Goal: Task Accomplishment & Management: Use online tool/utility

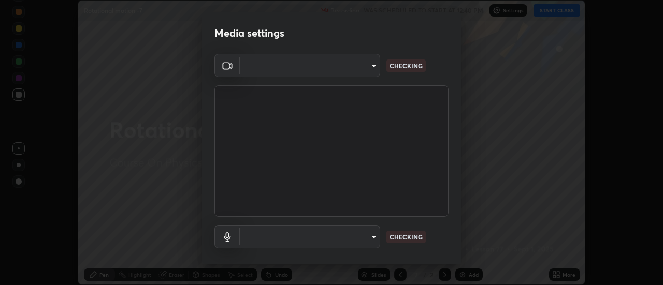
scroll to position [54, 0]
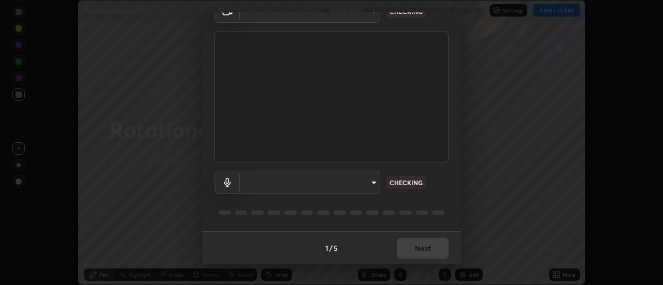
type input "ba4e03077e2635582450f5c2a4df2d3c0c16379ec4c919f063a5676b0e49f015"
type input "default"
click at [435, 245] on div "1 / 5 Next" at bounding box center [331, 247] width 259 height 33
click at [437, 241] on div "1 / 5 Next" at bounding box center [331, 247] width 259 height 33
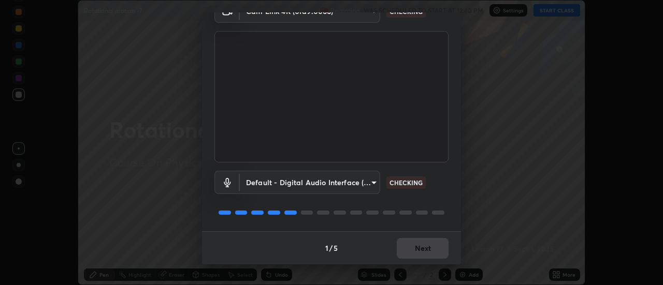
click at [437, 241] on div "1 / 5 Next" at bounding box center [331, 247] width 259 height 33
click at [436, 243] on div "1 / 5 Next" at bounding box center [331, 247] width 259 height 33
click at [434, 247] on div "1 / 5 Next" at bounding box center [331, 247] width 259 height 33
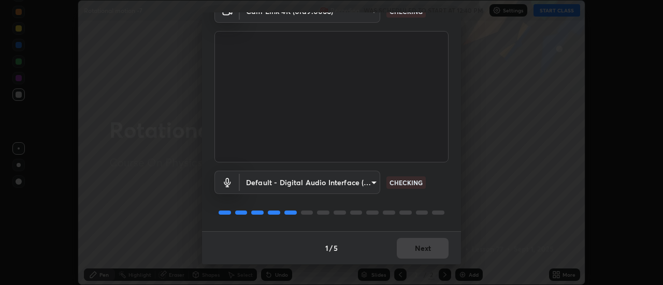
click at [431, 245] on div "1 / 5 Next" at bounding box center [331, 247] width 259 height 33
click at [431, 246] on div "1 / 5 Next" at bounding box center [331, 247] width 259 height 33
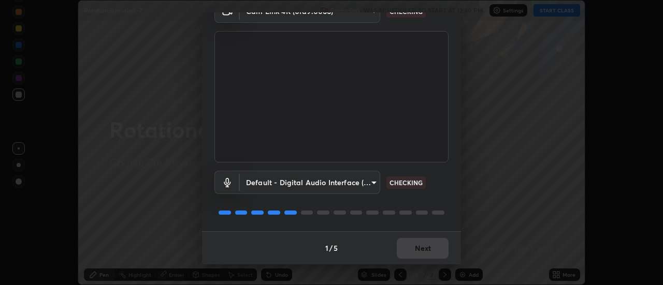
click at [434, 245] on div "1 / 5 Next" at bounding box center [331, 247] width 259 height 33
click at [436, 244] on div "1 / 5 Next" at bounding box center [331, 247] width 259 height 33
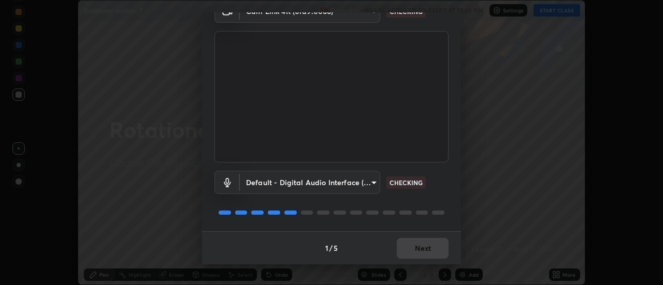
click at [436, 244] on div "1 / 5 Next" at bounding box center [331, 247] width 259 height 33
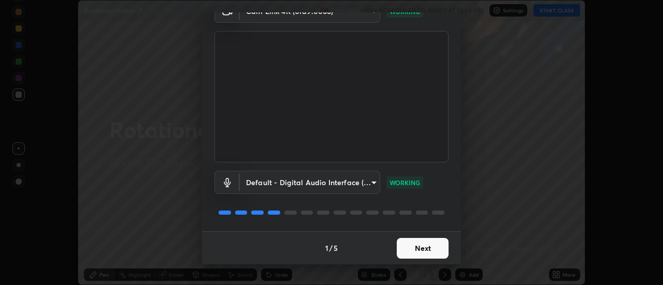
click at [434, 250] on button "Next" at bounding box center [423, 248] width 52 height 21
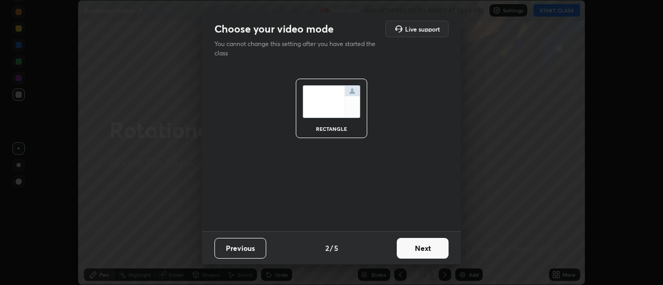
scroll to position [0, 0]
click at [434, 250] on button "Next" at bounding box center [423, 248] width 52 height 21
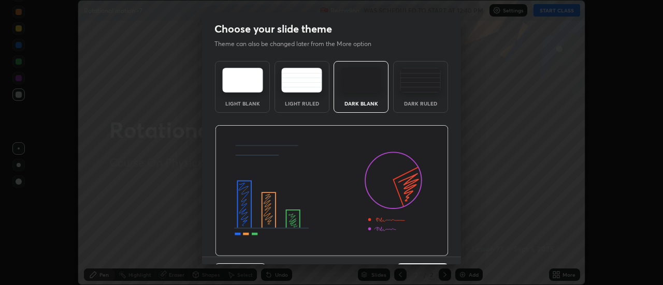
click at [436, 252] on img at bounding box center [332, 191] width 234 height 132
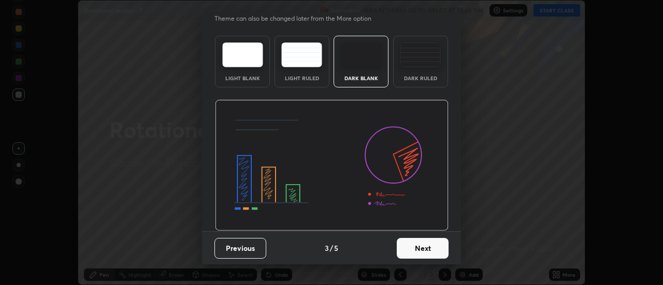
click at [427, 256] on button "Next" at bounding box center [423, 248] width 52 height 21
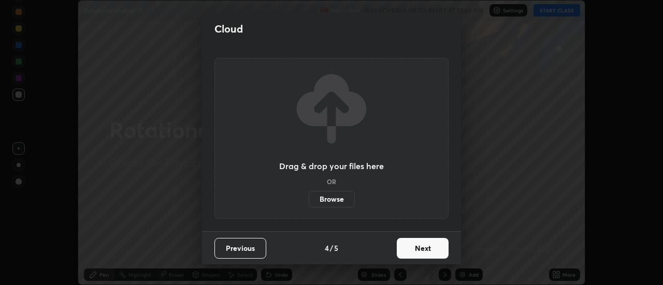
scroll to position [0, 0]
click at [425, 252] on button "Next" at bounding box center [423, 248] width 52 height 21
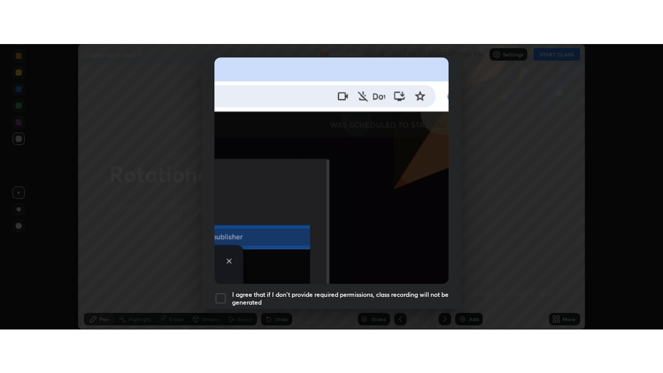
scroll to position [266, 0]
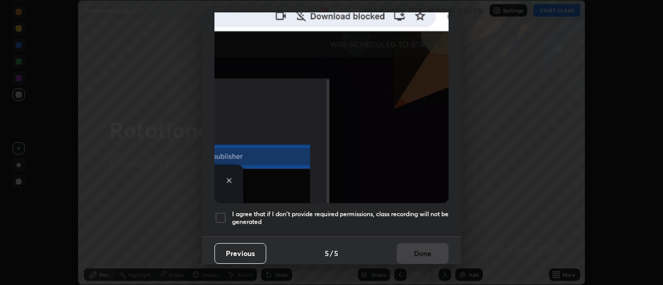
click at [226, 214] on div at bounding box center [220, 218] width 12 height 12
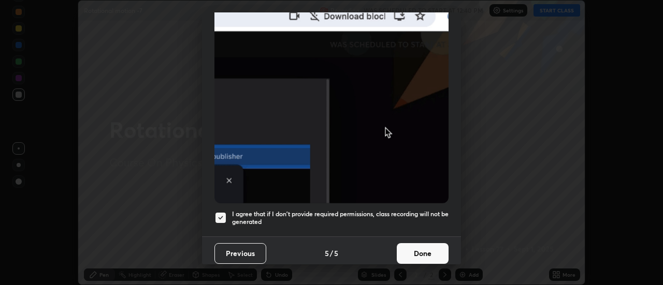
click at [423, 251] on button "Done" at bounding box center [423, 253] width 52 height 21
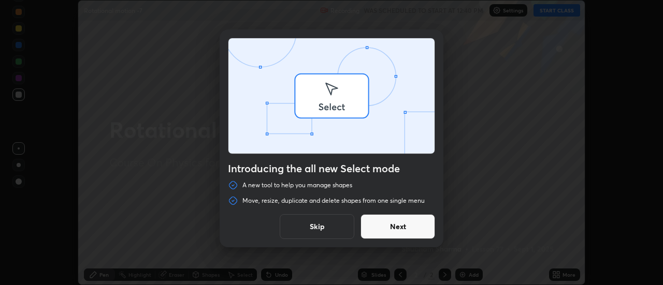
click at [562, 276] on div "Introducing the all new Select mode A new tool to help you manage shapes Move, …" at bounding box center [331, 142] width 663 height 285
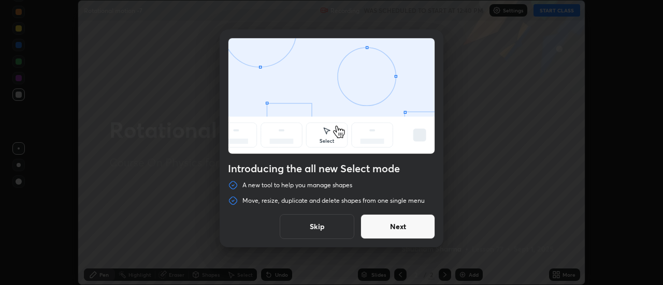
click at [333, 231] on button "Skip" at bounding box center [317, 226] width 75 height 25
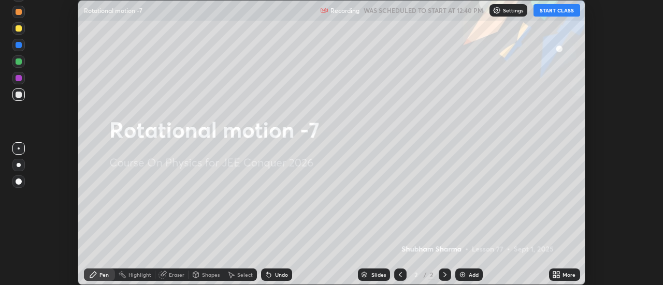
click at [570, 275] on div "More" at bounding box center [568, 274] width 13 height 5
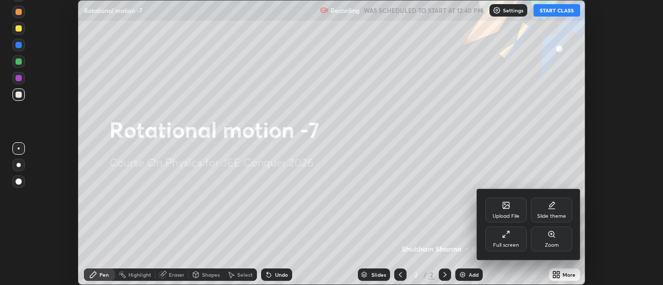
click at [521, 260] on div "Upload File Slide theme Full screen Zoom" at bounding box center [528, 224] width 104 height 71
click at [506, 243] on div "Full screen" at bounding box center [506, 245] width 26 height 5
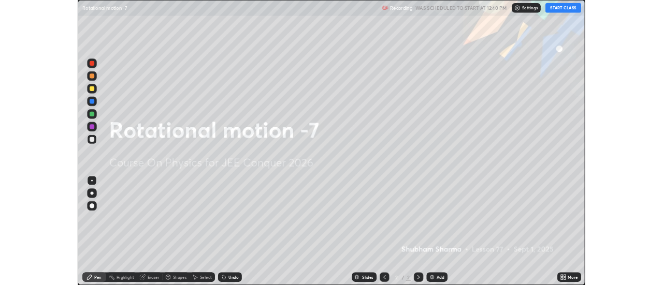
scroll to position [373, 663]
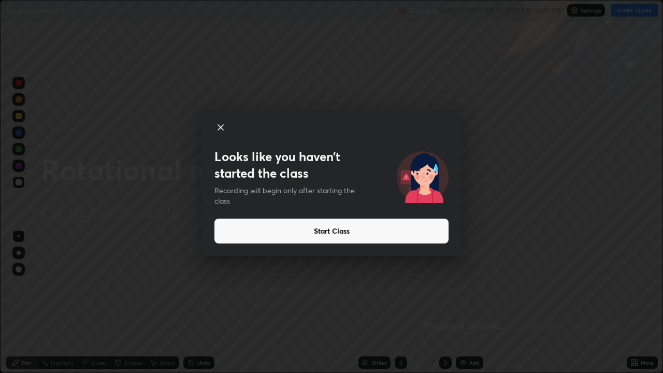
click at [433, 229] on button "Start Class" at bounding box center [331, 230] width 234 height 25
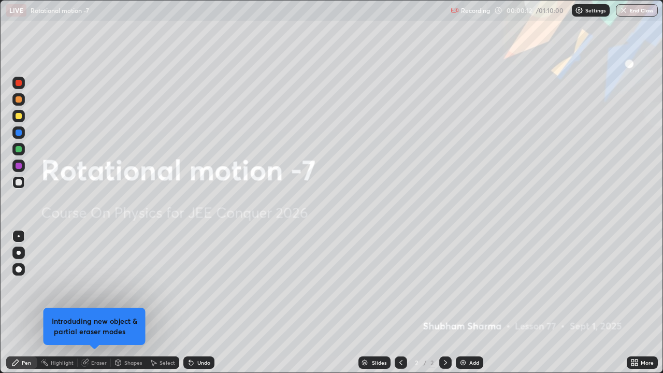
click at [470, 285] on div "Add" at bounding box center [474, 362] width 10 height 5
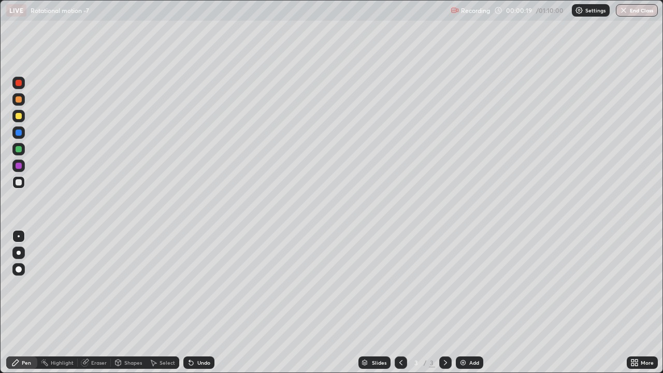
click at [19, 251] on div at bounding box center [19, 253] width 4 height 4
click at [99, 285] on div "Eraser" at bounding box center [99, 362] width 16 height 5
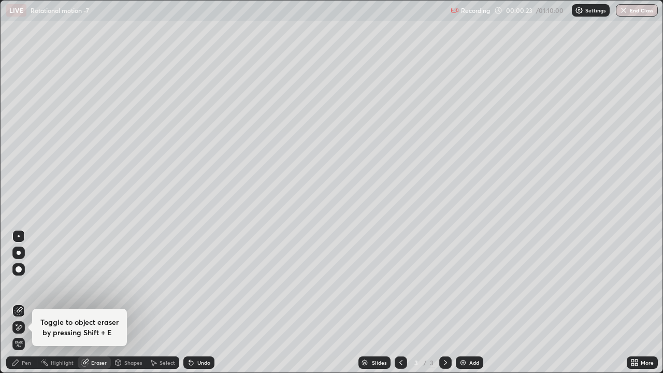
click at [35, 285] on div "Pen" at bounding box center [21, 362] width 31 height 12
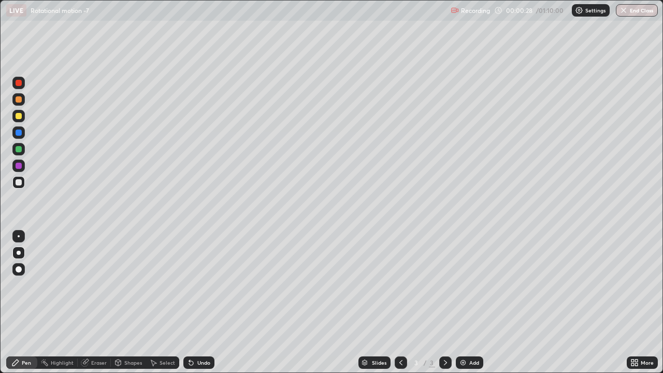
click at [189, 285] on icon at bounding box center [189, 360] width 1 height 1
click at [194, 285] on div "Undo" at bounding box center [198, 362] width 31 height 12
click at [130, 285] on div "Shapes" at bounding box center [128, 362] width 35 height 12
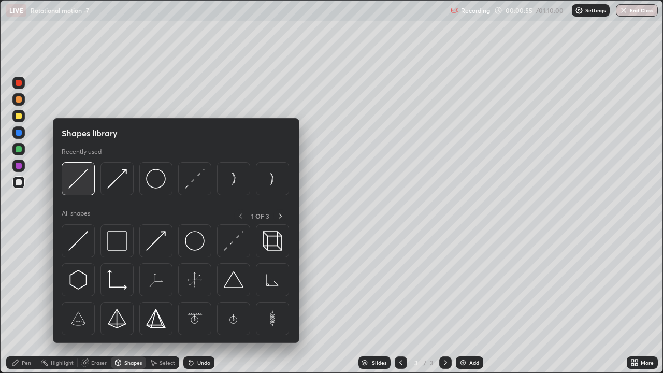
click at [79, 185] on img at bounding box center [78, 179] width 20 height 20
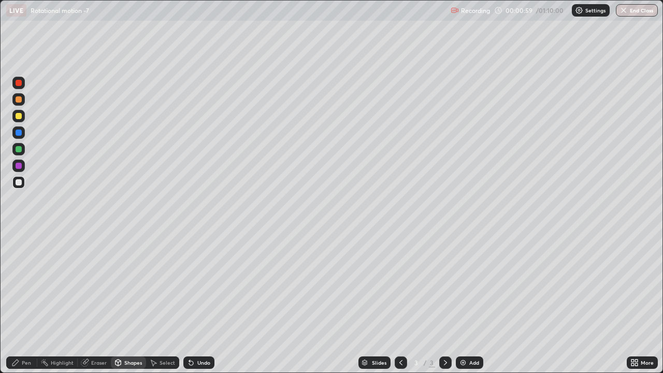
click at [30, 285] on div "Pen" at bounding box center [21, 362] width 31 height 12
click at [194, 285] on div "Undo" at bounding box center [198, 362] width 31 height 12
click at [100, 285] on div "Eraser" at bounding box center [99, 362] width 16 height 5
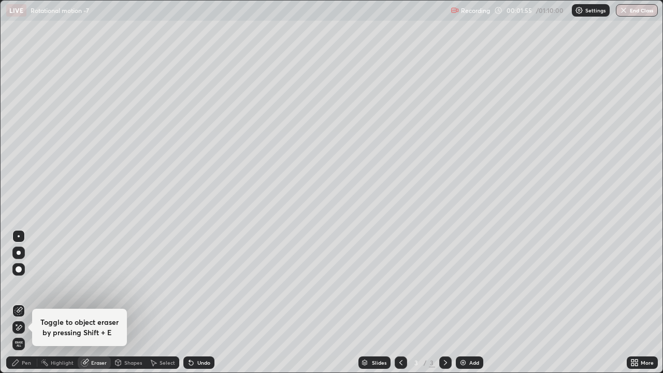
click at [23, 285] on div "Pen" at bounding box center [26, 362] width 9 height 5
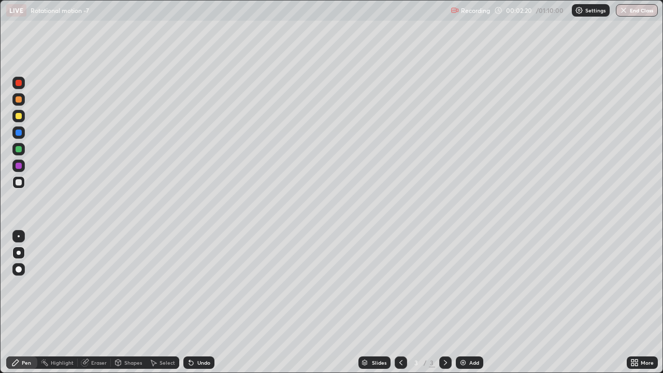
click at [194, 285] on div "Undo" at bounding box center [198, 362] width 31 height 12
click at [16, 100] on div at bounding box center [19, 99] width 6 height 6
click at [24, 184] on div at bounding box center [18, 182] width 12 height 12
click at [141, 285] on div "Shapes" at bounding box center [128, 362] width 35 height 12
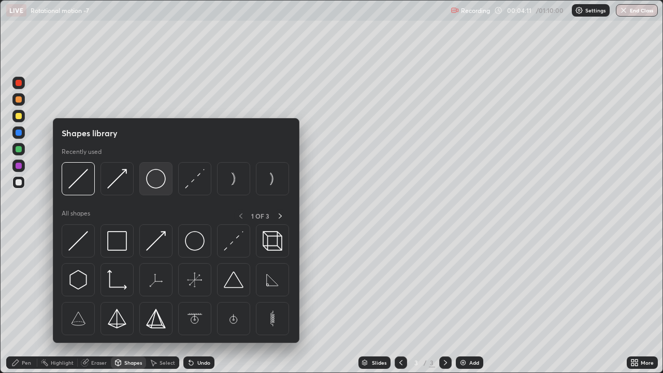
click at [164, 178] on img at bounding box center [156, 179] width 20 height 20
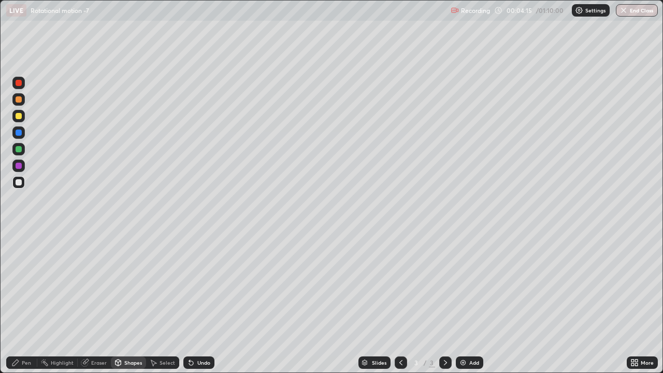
click at [29, 285] on div "Pen" at bounding box center [26, 362] width 9 height 5
click at [201, 285] on div "Undo" at bounding box center [198, 362] width 31 height 12
click at [205, 285] on div "Undo" at bounding box center [203, 362] width 13 height 5
click at [197, 285] on div "Undo" at bounding box center [203, 362] width 13 height 5
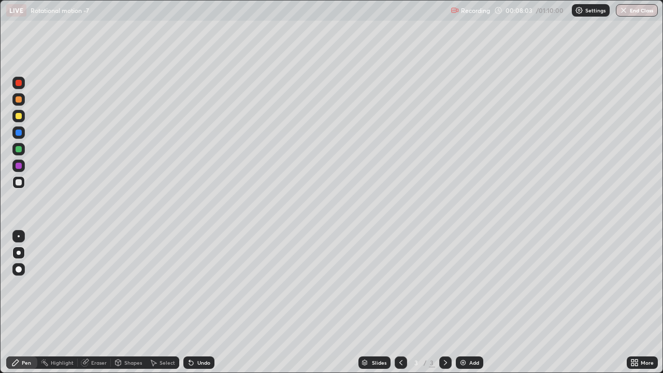
click at [96, 285] on div "Eraser" at bounding box center [99, 362] width 16 height 5
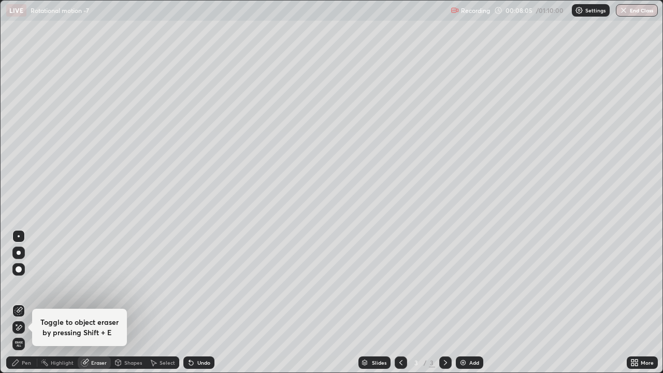
click at [23, 285] on div "Pen" at bounding box center [26, 362] width 9 height 5
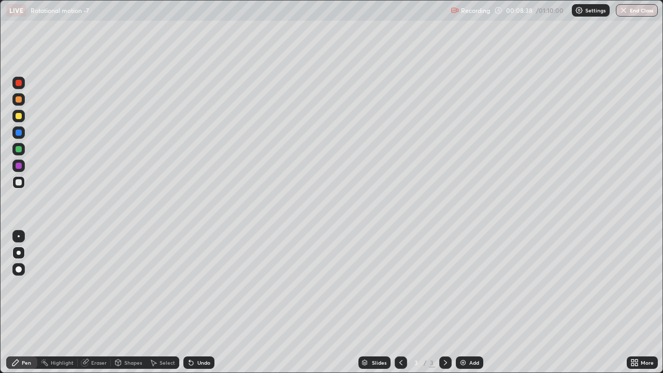
click at [195, 285] on div "Undo" at bounding box center [198, 362] width 31 height 12
click at [467, 285] on div "Add" at bounding box center [469, 362] width 27 height 12
click at [202, 285] on div "Undo" at bounding box center [203, 362] width 13 height 5
click at [125, 285] on div "Shapes" at bounding box center [128, 362] width 35 height 12
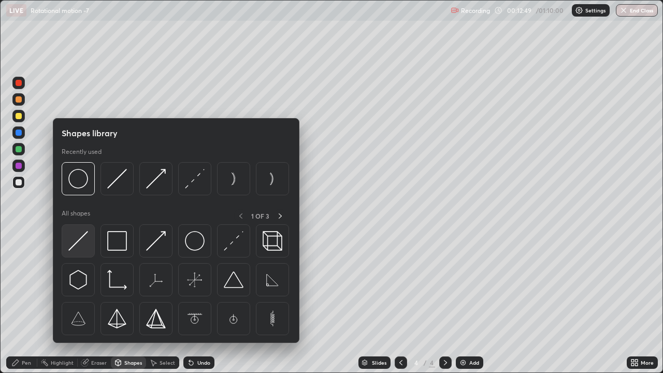
click at [77, 229] on div at bounding box center [78, 240] width 33 height 33
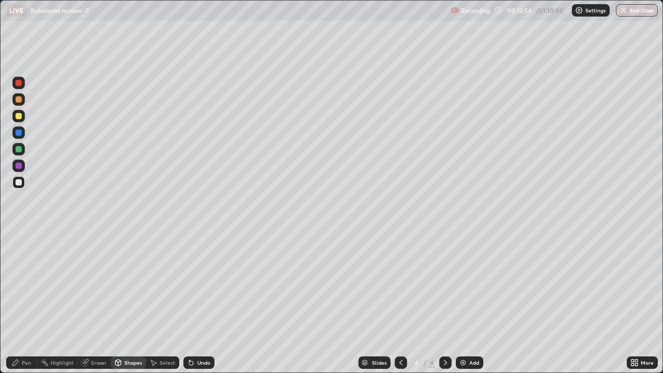
click at [30, 285] on div "Pen" at bounding box center [26, 362] width 9 height 5
click at [202, 285] on div "Undo" at bounding box center [198, 362] width 31 height 12
click at [201, 285] on div "Undo" at bounding box center [203, 362] width 13 height 5
click at [199, 285] on div "Undo" at bounding box center [198, 362] width 31 height 12
click at [208, 285] on div "Undo" at bounding box center [203, 362] width 13 height 5
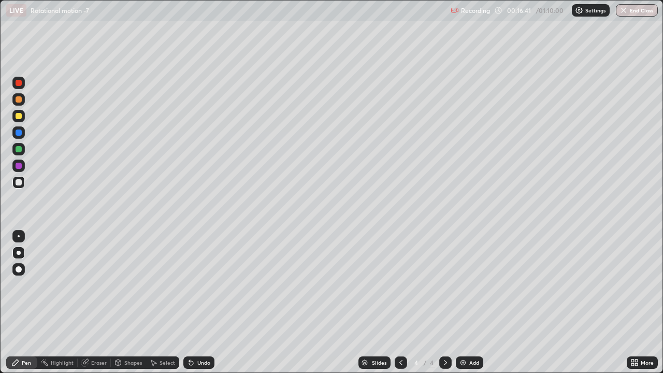
click at [205, 285] on div "Undo" at bounding box center [203, 362] width 13 height 5
click at [97, 285] on div "Eraser" at bounding box center [99, 362] width 16 height 5
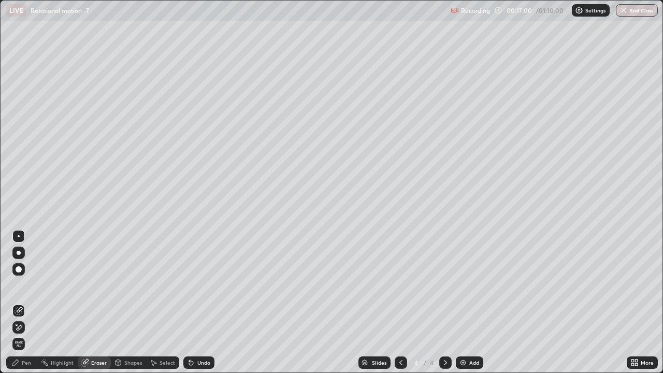
click at [195, 285] on div "Undo" at bounding box center [198, 362] width 31 height 12
click at [26, 285] on div "Pen" at bounding box center [26, 362] width 9 height 5
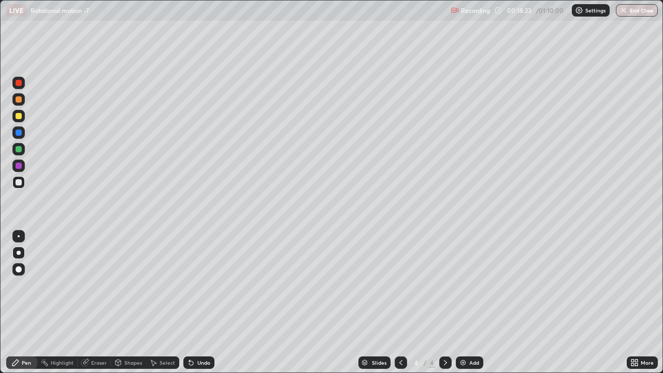
click at [61, 285] on div "Highlight" at bounding box center [62, 362] width 23 height 5
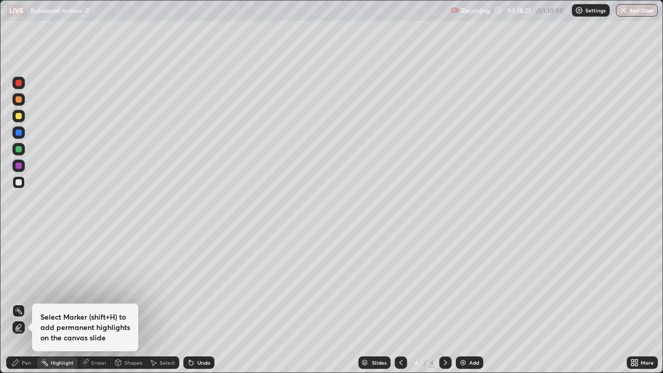
click at [84, 285] on icon at bounding box center [84, 362] width 7 height 7
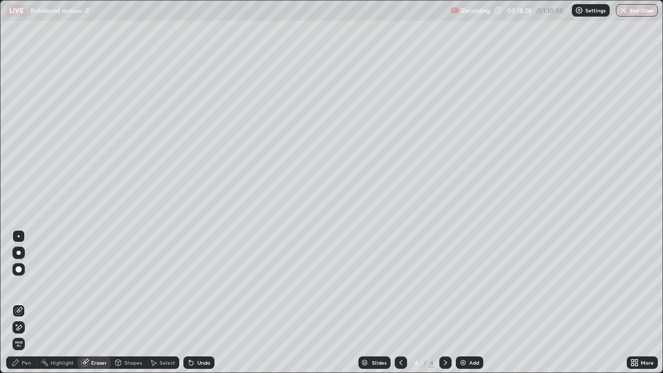
click at [21, 285] on icon at bounding box center [18, 327] width 8 height 9
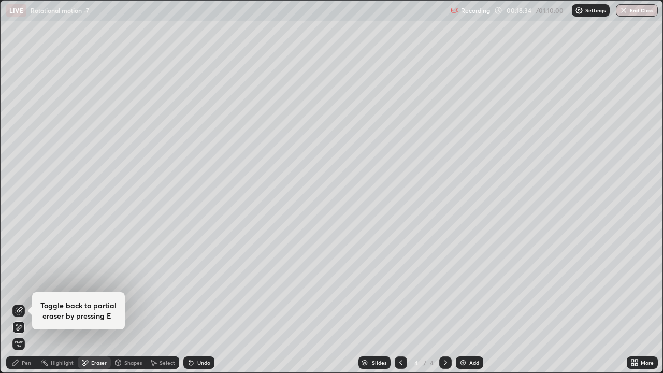
click at [28, 285] on div "Pen" at bounding box center [26, 362] width 9 height 5
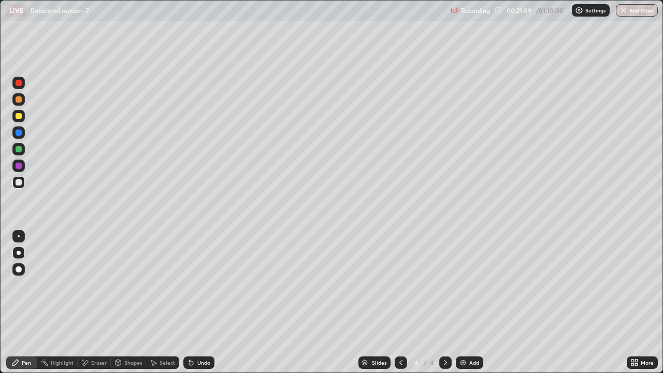
click at [643, 285] on div "More" at bounding box center [646, 362] width 13 height 5
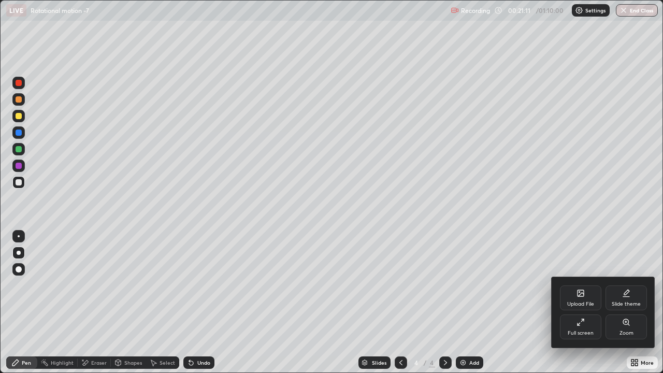
click at [590, 285] on div "Full screen" at bounding box center [580, 326] width 41 height 25
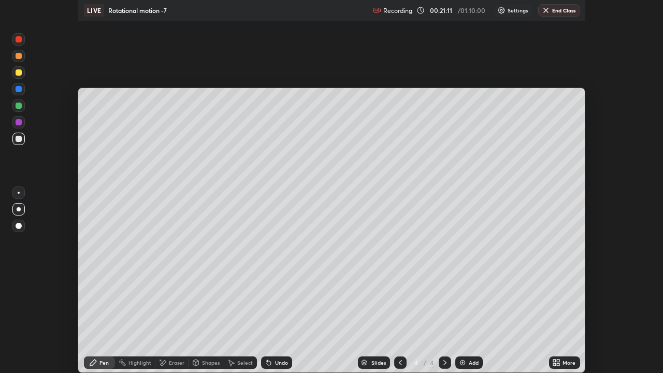
scroll to position [51489, 51111]
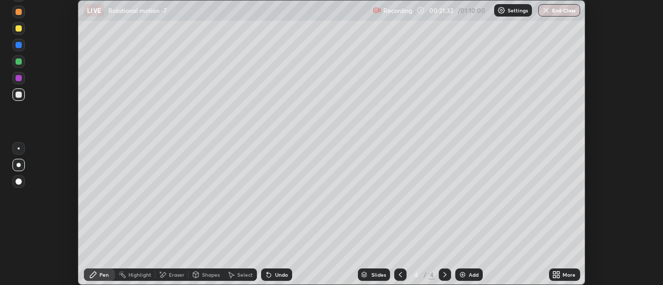
click at [558, 273] on icon at bounding box center [558, 273] width 3 height 3
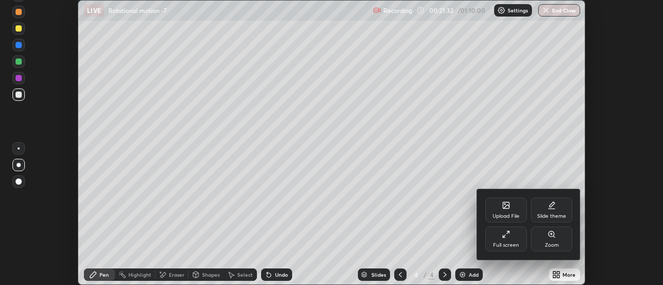
click at [505, 241] on div "Full screen" at bounding box center [505, 239] width 41 height 25
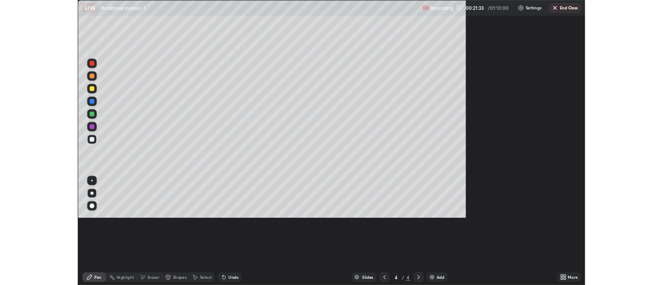
scroll to position [373, 663]
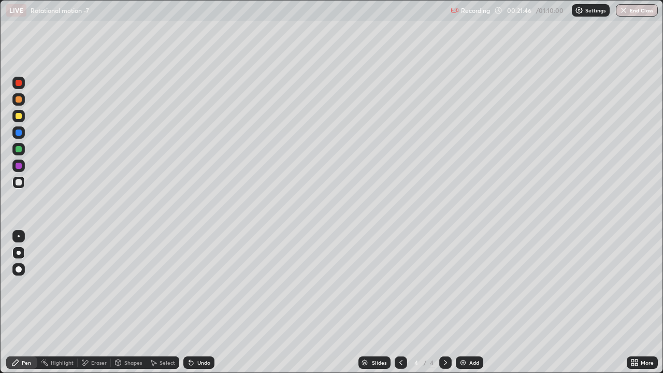
click at [466, 285] on div "Add" at bounding box center [469, 362] width 27 height 12
click at [643, 285] on div "More" at bounding box center [646, 362] width 13 height 5
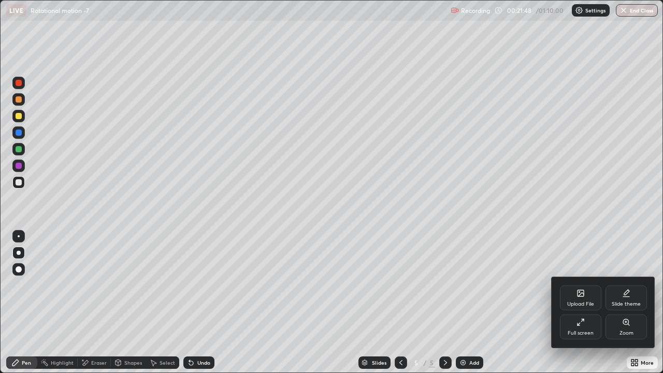
click at [585, 285] on div "Upload File" at bounding box center [580, 297] width 41 height 25
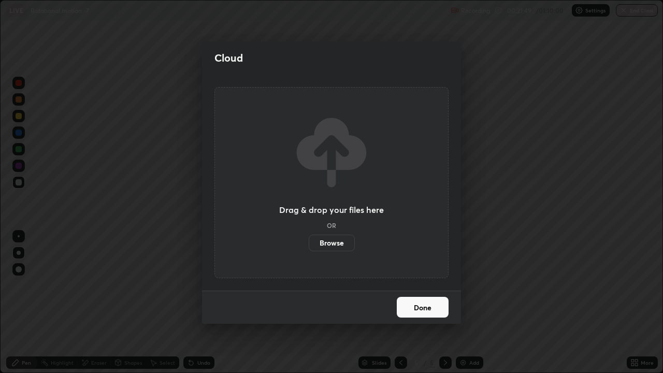
click at [346, 246] on label "Browse" at bounding box center [332, 243] width 46 height 17
click at [309, 246] on input "Browse" at bounding box center [309, 243] width 0 height 17
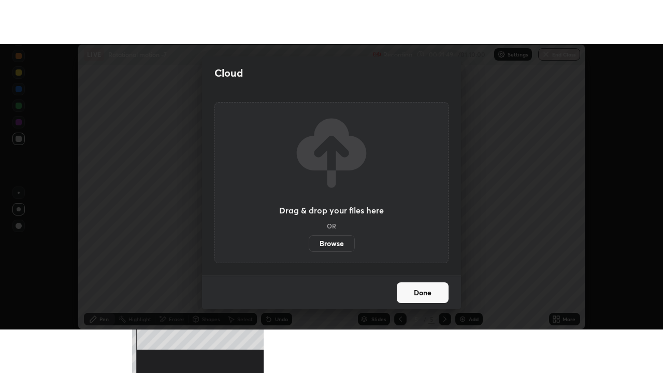
scroll to position [51489, 51111]
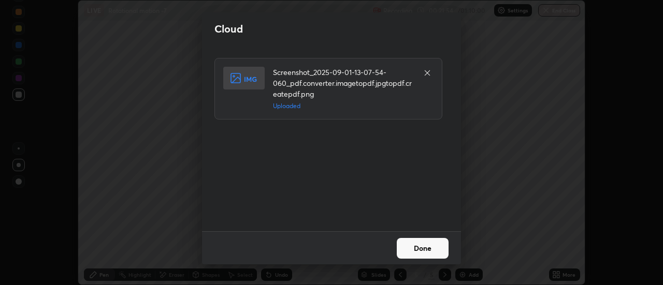
click at [433, 246] on button "Done" at bounding box center [423, 248] width 52 height 21
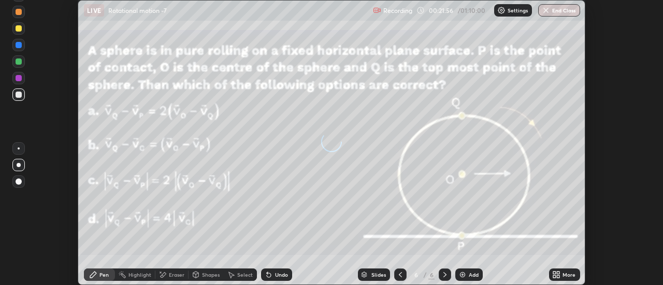
click at [563, 278] on div "More" at bounding box center [568, 274] width 13 height 5
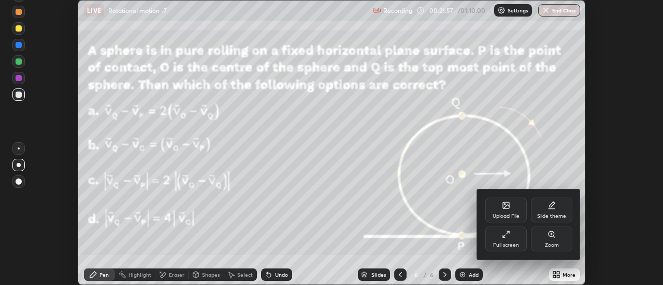
click at [517, 243] on div "Full screen" at bounding box center [506, 245] width 26 height 5
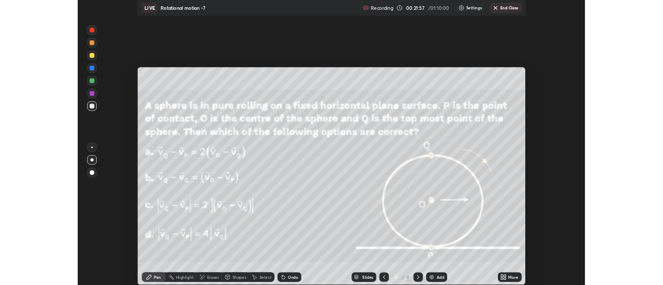
scroll to position [373, 663]
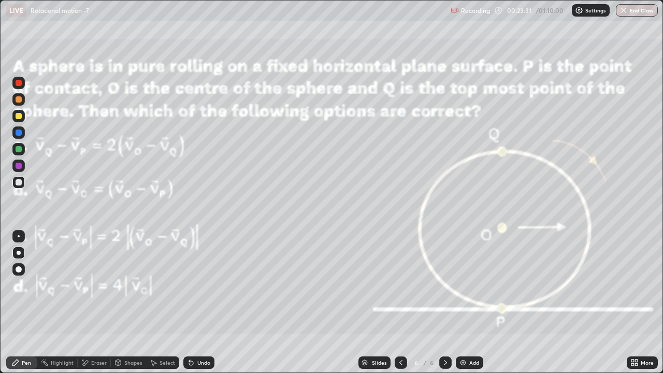
click at [202, 285] on div "Undo" at bounding box center [198, 362] width 31 height 12
click at [203, 285] on div "Undo" at bounding box center [203, 362] width 13 height 5
click at [473, 285] on div "Add" at bounding box center [469, 362] width 27 height 12
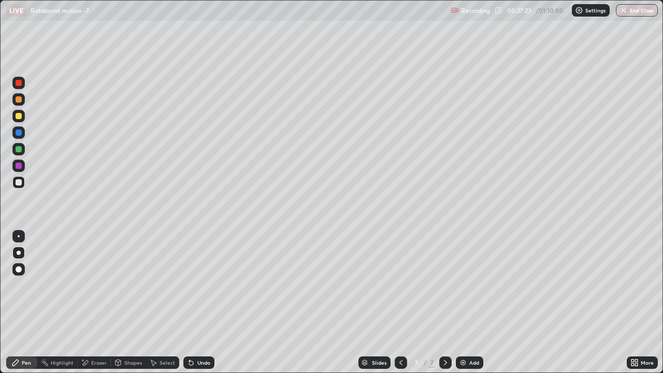
click at [400, 285] on div at bounding box center [401, 362] width 12 height 12
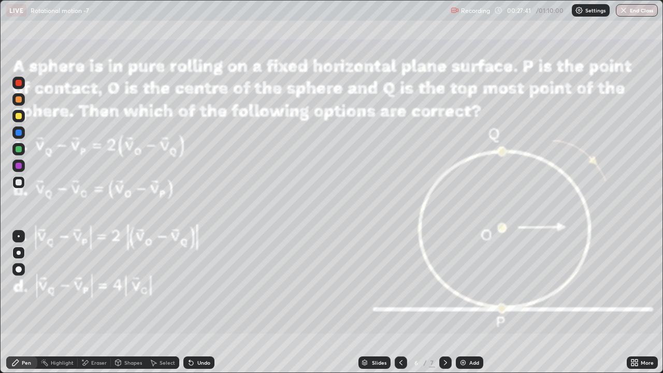
click at [444, 285] on icon at bounding box center [445, 362] width 8 height 8
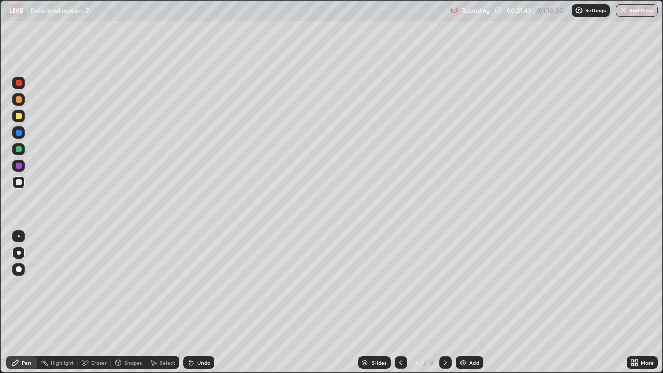
click at [127, 285] on div "Shapes" at bounding box center [128, 362] width 35 height 12
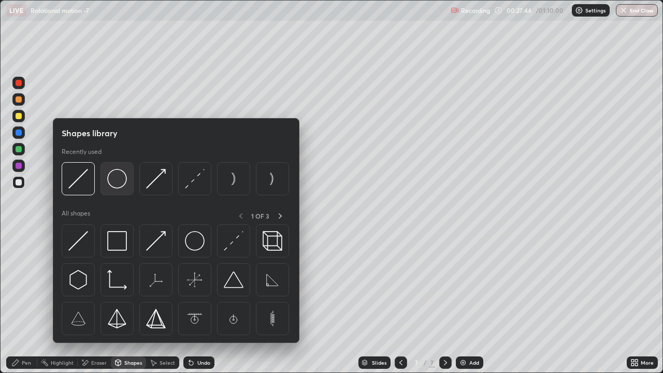
click at [113, 177] on img at bounding box center [117, 179] width 20 height 20
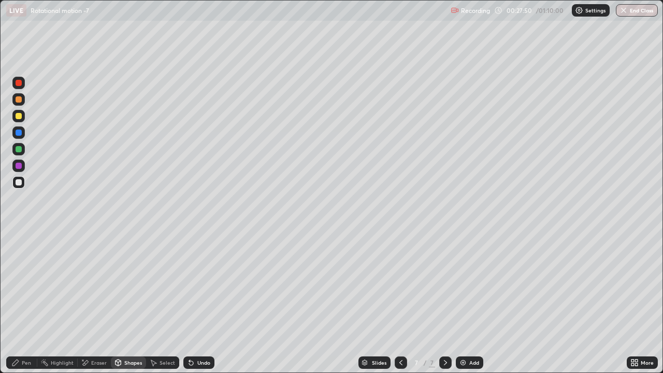
click at [201, 285] on div "Undo" at bounding box center [203, 362] width 13 height 5
click at [25, 285] on div "Pen" at bounding box center [26, 362] width 9 height 5
click at [206, 285] on div "Undo" at bounding box center [198, 362] width 31 height 12
click at [205, 285] on div "Undo" at bounding box center [203, 362] width 13 height 5
click at [207, 285] on div "Undo" at bounding box center [203, 362] width 13 height 5
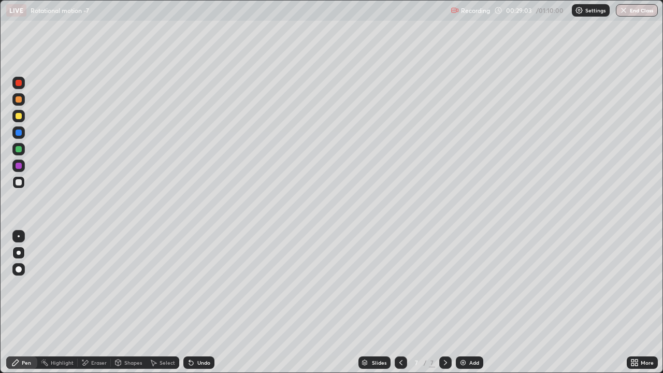
click at [207, 285] on div "Undo" at bounding box center [203, 362] width 13 height 5
click at [206, 285] on div "Undo" at bounding box center [198, 362] width 31 height 12
click at [207, 285] on div "Undo" at bounding box center [198, 362] width 31 height 12
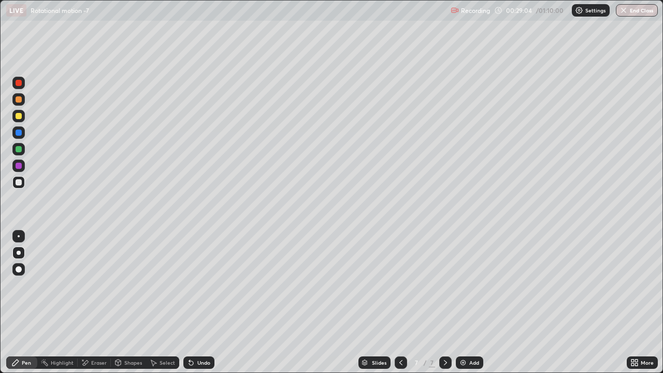
click at [208, 285] on div "Undo" at bounding box center [198, 362] width 31 height 12
click at [200, 285] on div "Undo" at bounding box center [198, 362] width 31 height 12
click at [466, 285] on img at bounding box center [463, 362] width 8 height 8
click at [161, 285] on div "Select" at bounding box center [167, 362] width 16 height 5
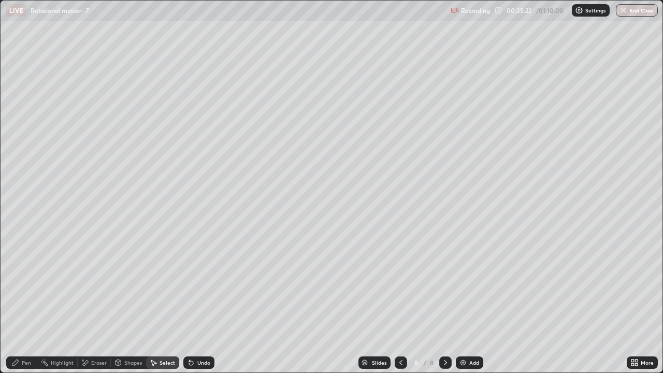
click at [126, 285] on div "Shapes" at bounding box center [133, 362] width 18 height 5
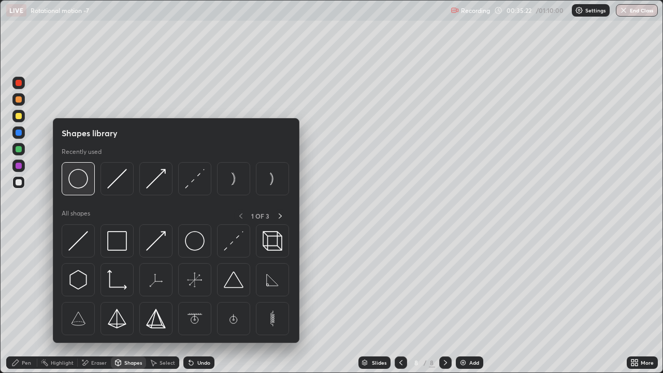
click at [85, 183] on img at bounding box center [78, 179] width 20 height 20
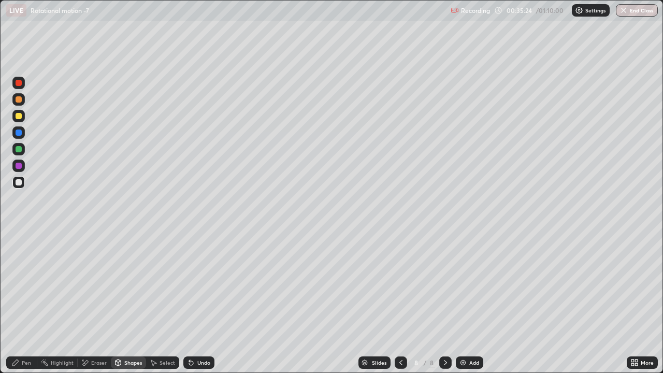
click at [199, 285] on div "Undo" at bounding box center [203, 362] width 13 height 5
click at [23, 285] on div "Pen" at bounding box center [26, 362] width 9 height 5
click at [205, 285] on div "Undo" at bounding box center [203, 362] width 13 height 5
click at [131, 285] on div "Shapes" at bounding box center [133, 362] width 18 height 5
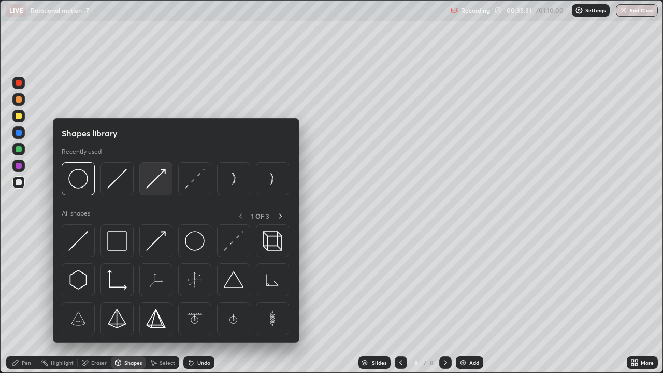
click at [155, 185] on img at bounding box center [156, 179] width 20 height 20
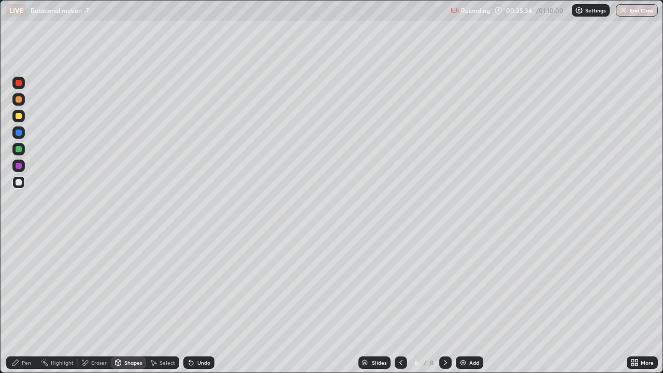
click at [19, 285] on icon at bounding box center [15, 362] width 8 height 8
click at [138, 285] on div "Shapes" at bounding box center [128, 362] width 35 height 12
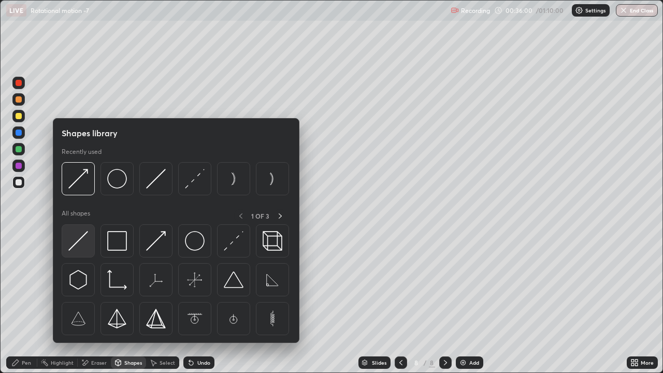
click at [85, 247] on img at bounding box center [78, 241] width 20 height 20
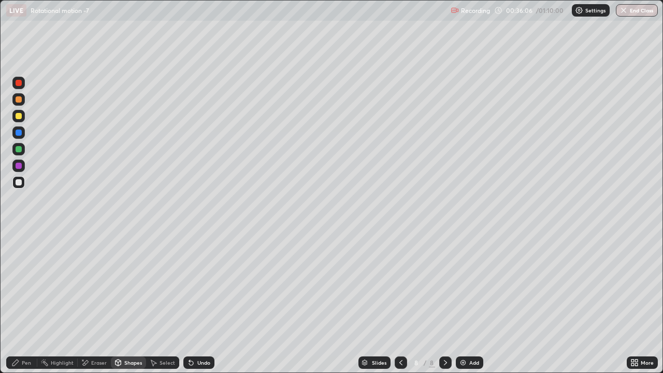
click at [26, 285] on div "Pen" at bounding box center [26, 362] width 9 height 5
click at [22, 133] on div at bounding box center [18, 132] width 12 height 12
click at [22, 116] on div at bounding box center [18, 116] width 12 height 12
click at [133, 285] on div "Shapes" at bounding box center [133, 362] width 18 height 5
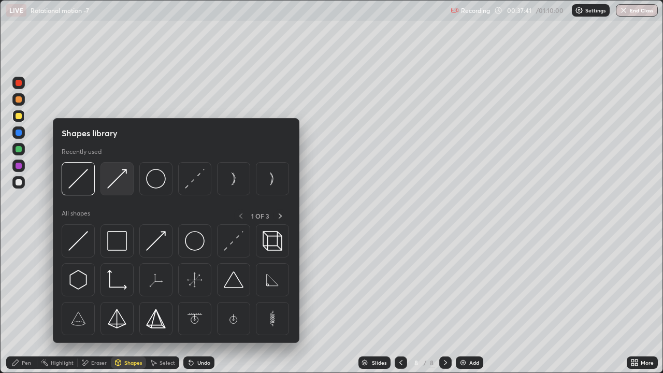
click at [118, 185] on img at bounding box center [117, 179] width 20 height 20
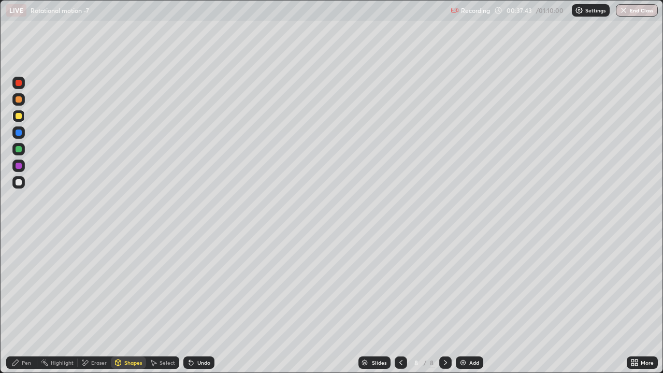
click at [14, 285] on div "Pen" at bounding box center [21, 362] width 31 height 12
click at [200, 285] on div "Undo" at bounding box center [203, 362] width 13 height 5
click at [201, 285] on div "Undo" at bounding box center [198, 362] width 31 height 12
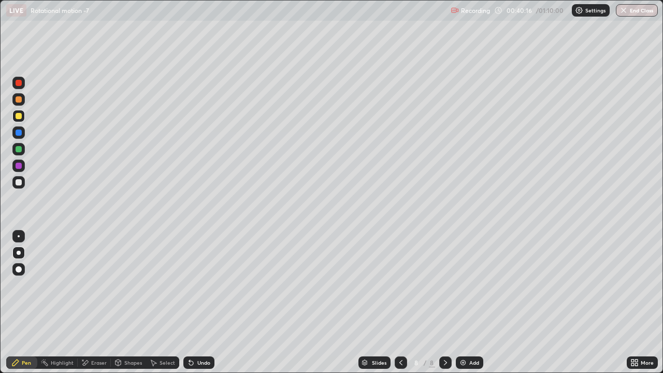
click at [202, 285] on div "Undo" at bounding box center [203, 362] width 13 height 5
click at [203, 285] on div "Undo" at bounding box center [203, 362] width 13 height 5
click at [209, 285] on div "Undo" at bounding box center [198, 362] width 31 height 12
click at [475, 285] on div "Add" at bounding box center [474, 362] width 10 height 5
click at [103, 285] on div "Eraser" at bounding box center [99, 362] width 16 height 5
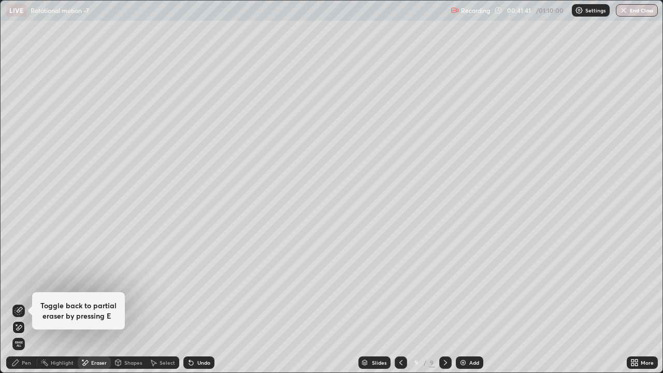
click at [26, 285] on div "Pen" at bounding box center [21, 362] width 31 height 12
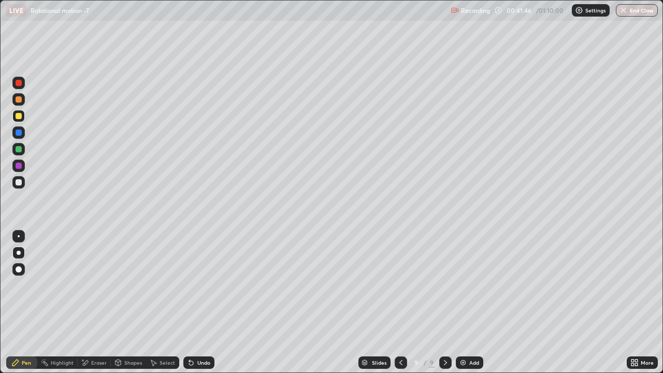
click at [193, 285] on icon at bounding box center [191, 362] width 8 height 8
click at [400, 285] on icon at bounding box center [401, 362] width 8 height 8
click at [444, 285] on icon at bounding box center [445, 362] width 8 height 8
click at [131, 285] on div "Shapes" at bounding box center [128, 362] width 35 height 12
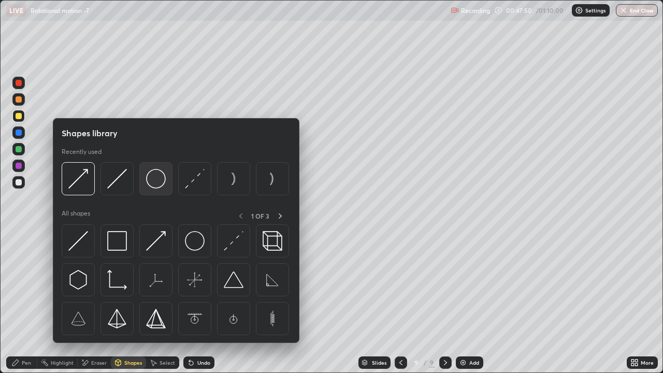
click at [158, 185] on img at bounding box center [156, 179] width 20 height 20
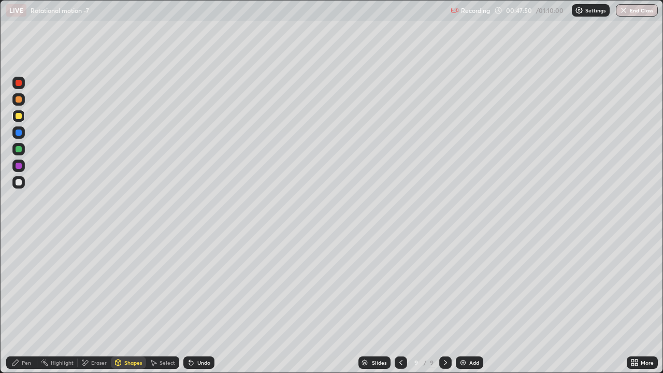
click at [23, 182] on div at bounding box center [18, 182] width 12 height 12
click at [25, 285] on div "Pen" at bounding box center [26, 362] width 9 height 5
click at [400, 285] on icon at bounding box center [401, 362] width 8 height 8
click at [444, 285] on icon at bounding box center [445, 362] width 8 height 8
click at [404, 285] on div at bounding box center [401, 362] width 12 height 12
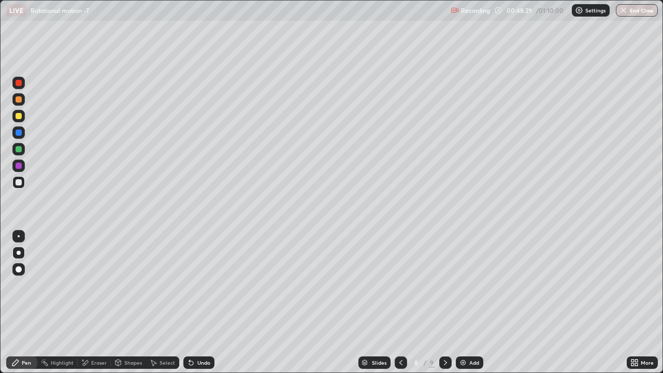
click at [444, 285] on icon at bounding box center [445, 362] width 8 height 8
click at [206, 285] on div "Undo" at bounding box center [203, 362] width 13 height 5
click at [94, 285] on div "Eraser" at bounding box center [94, 362] width 33 height 12
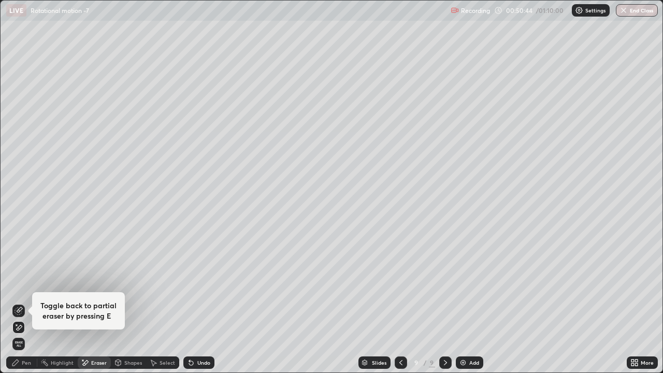
click at [22, 285] on div "Pen" at bounding box center [21, 362] width 31 height 12
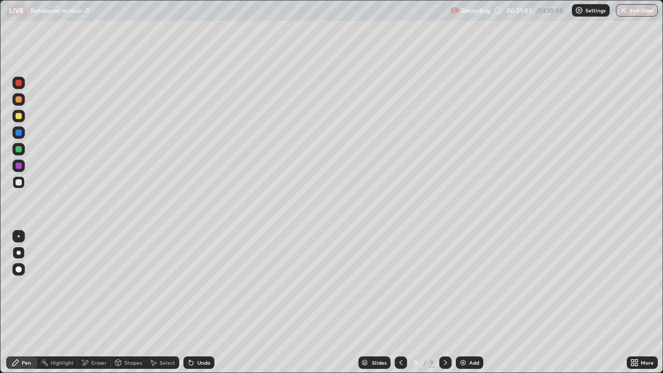
click at [471, 285] on div "Add" at bounding box center [474, 362] width 10 height 5
click at [400, 285] on icon at bounding box center [400, 362] width 8 height 8
click at [93, 285] on div "Eraser" at bounding box center [94, 362] width 33 height 12
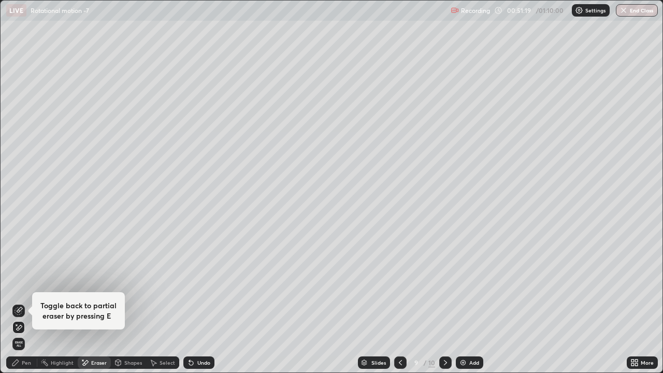
click at [24, 285] on div "Pen" at bounding box center [21, 362] width 31 height 12
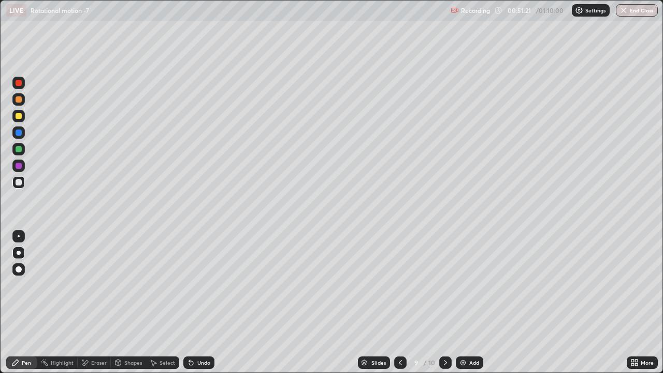
click at [446, 285] on div at bounding box center [445, 362] width 12 height 12
click at [202, 285] on div "Undo" at bounding box center [203, 362] width 13 height 5
click at [200, 285] on div "Undo" at bounding box center [203, 362] width 13 height 5
click at [198, 285] on div "Undo" at bounding box center [203, 362] width 13 height 5
click at [195, 285] on div "Undo" at bounding box center [198, 362] width 31 height 12
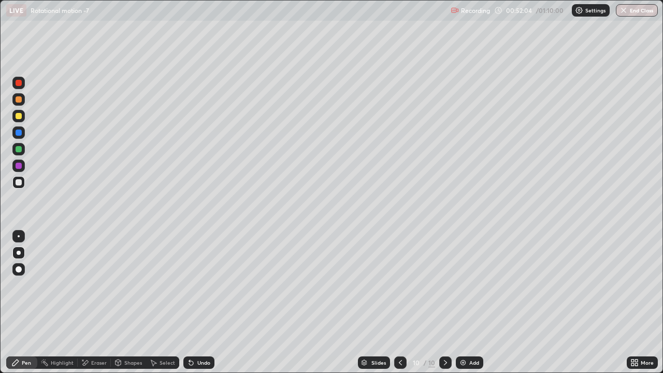
click at [198, 285] on div "Undo" at bounding box center [203, 362] width 13 height 5
click at [197, 285] on div "Undo" at bounding box center [203, 362] width 13 height 5
click at [93, 285] on div "Eraser" at bounding box center [99, 362] width 16 height 5
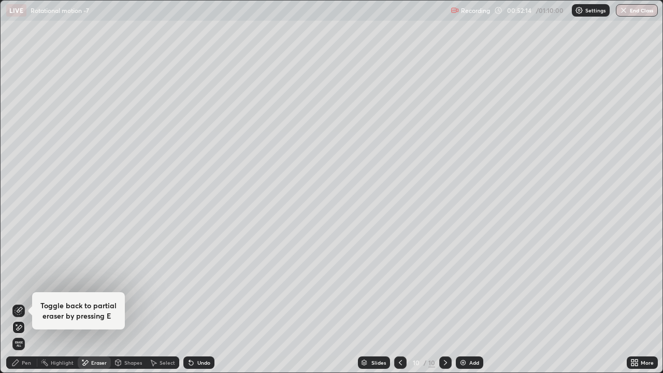
click at [23, 285] on div "Pen" at bounding box center [26, 362] width 9 height 5
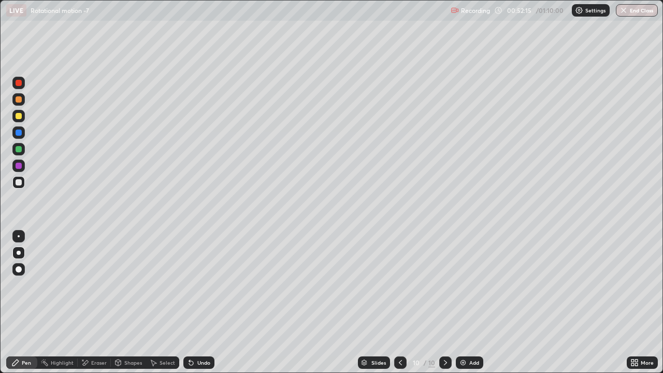
click at [404, 285] on div at bounding box center [400, 362] width 12 height 12
click at [444, 285] on icon at bounding box center [445, 362] width 3 height 5
click at [198, 285] on div "Undo" at bounding box center [203, 362] width 13 height 5
click at [208, 285] on div "Undo" at bounding box center [198, 362] width 31 height 12
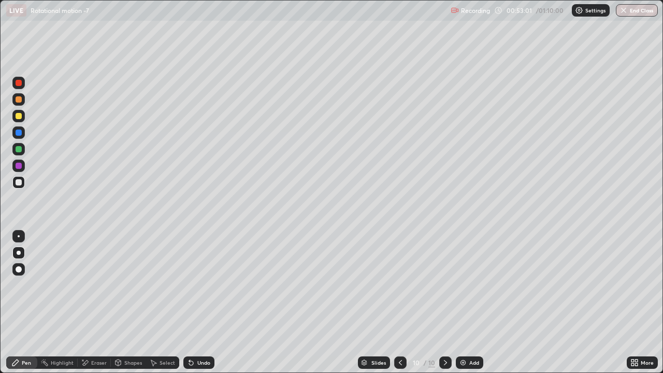
click at [208, 285] on div "Undo" at bounding box center [198, 362] width 31 height 12
click at [206, 285] on div "Undo" at bounding box center [203, 362] width 13 height 5
click at [204, 285] on div "Undo" at bounding box center [203, 362] width 13 height 5
click at [464, 285] on img at bounding box center [463, 362] width 8 height 8
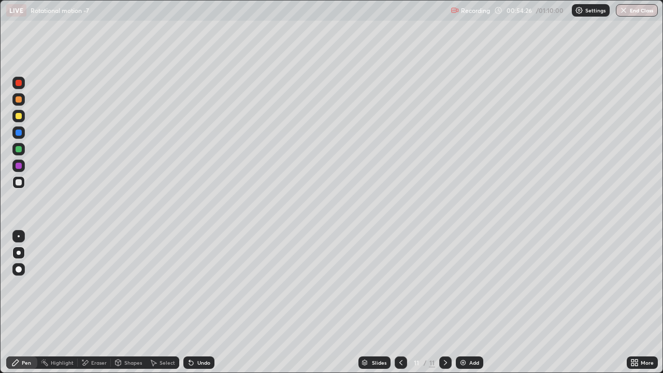
click at [195, 285] on div "Undo" at bounding box center [198, 362] width 31 height 12
click at [189, 285] on icon at bounding box center [191, 363] width 4 height 4
click at [194, 285] on div "Undo" at bounding box center [198, 362] width 31 height 12
click at [198, 285] on div "Undo" at bounding box center [203, 362] width 13 height 5
click at [189, 285] on icon at bounding box center [191, 363] width 4 height 4
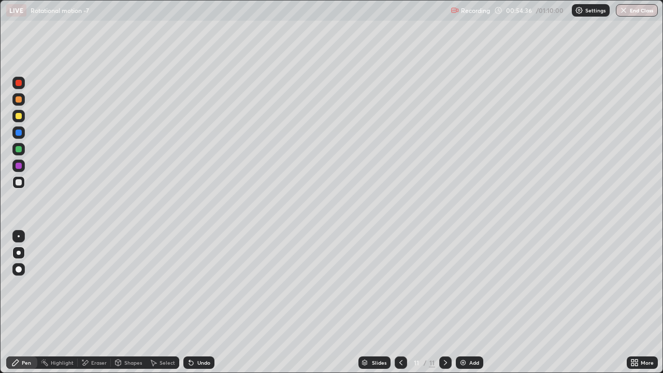
click at [100, 285] on div "Eraser" at bounding box center [99, 362] width 16 height 5
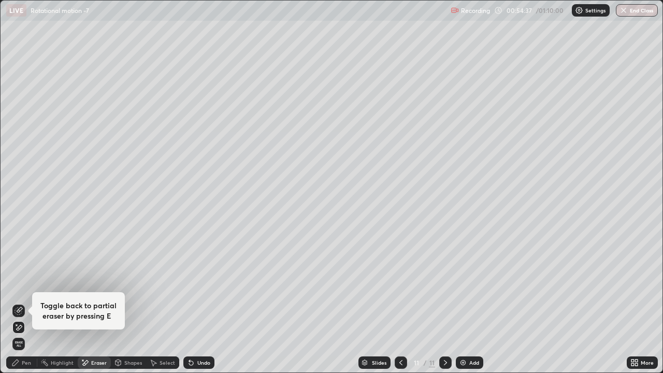
click at [23, 285] on div "Pen" at bounding box center [21, 362] width 31 height 12
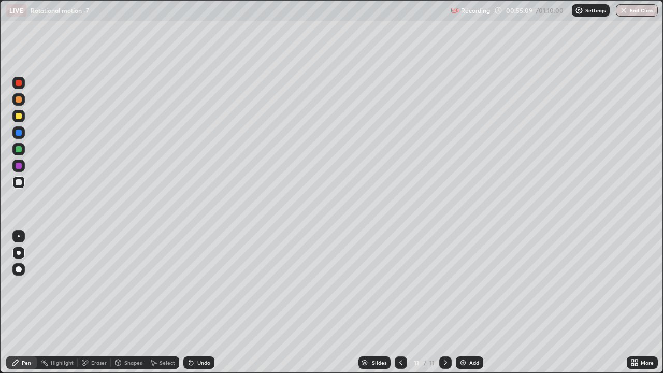
click at [400, 285] on icon at bounding box center [401, 362] width 8 height 8
click at [446, 285] on div at bounding box center [445, 362] width 12 height 12
click at [208, 285] on div "Undo" at bounding box center [203, 362] width 13 height 5
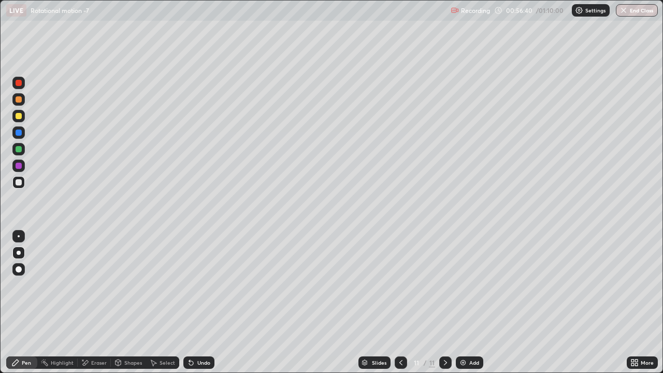
click at [211, 285] on div "Undo" at bounding box center [198, 362] width 31 height 12
click at [202, 285] on div "Undo" at bounding box center [203, 362] width 13 height 5
click at [202, 285] on div "Undo" at bounding box center [198, 362] width 31 height 12
click at [203, 285] on div "Undo" at bounding box center [203, 362] width 13 height 5
click at [205, 285] on div "Undo" at bounding box center [203, 362] width 13 height 5
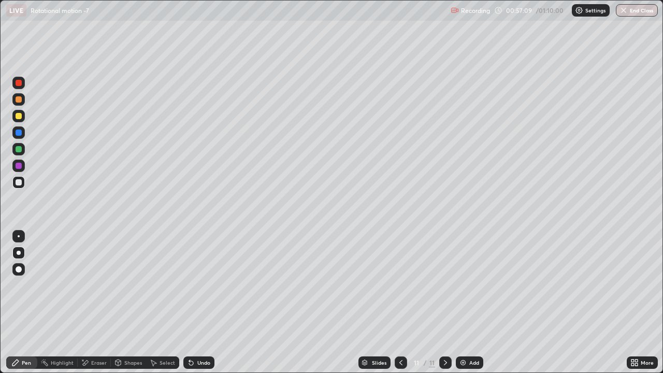
click at [207, 285] on div "Undo" at bounding box center [198, 362] width 31 height 12
click at [208, 285] on div "Undo" at bounding box center [203, 362] width 13 height 5
click at [465, 285] on img at bounding box center [463, 362] width 8 height 8
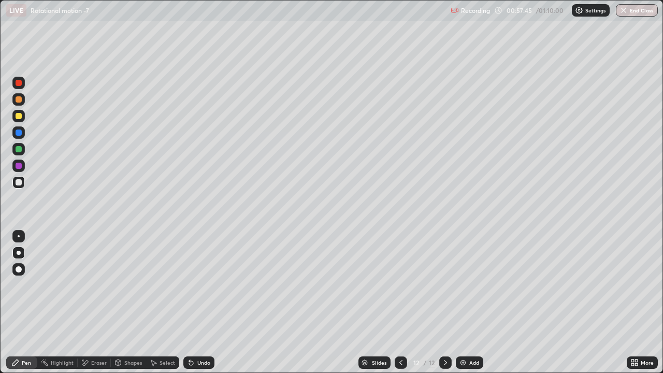
click at [201, 285] on div "Undo" at bounding box center [198, 362] width 31 height 12
click at [189, 285] on icon at bounding box center [189, 360] width 1 height 1
click at [197, 285] on div "Undo" at bounding box center [203, 362] width 13 height 5
click at [191, 285] on div "Undo" at bounding box center [198, 362] width 31 height 12
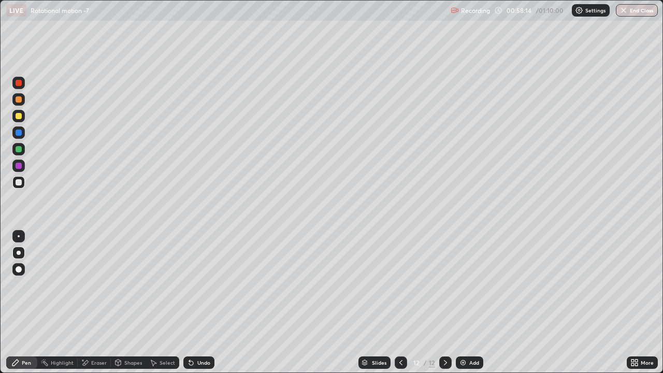
click at [195, 285] on div "Undo" at bounding box center [198, 362] width 31 height 12
click at [199, 285] on div "Undo" at bounding box center [203, 362] width 13 height 5
click at [197, 285] on div "Undo" at bounding box center [203, 362] width 13 height 5
click at [203, 285] on div "Undo" at bounding box center [203, 362] width 13 height 5
click at [200, 285] on div "Undo" at bounding box center [203, 362] width 13 height 5
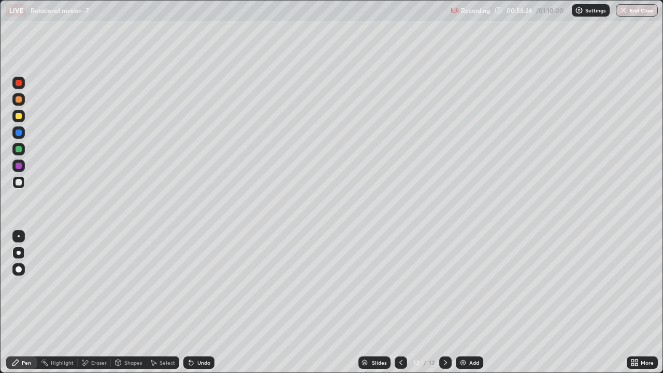
click at [199, 285] on div "Undo" at bounding box center [198, 362] width 31 height 12
click at [197, 285] on div "Undo" at bounding box center [203, 362] width 13 height 5
click at [202, 285] on div "Undo" at bounding box center [198, 362] width 31 height 12
click at [202, 285] on div "Undo" at bounding box center [203, 362] width 13 height 5
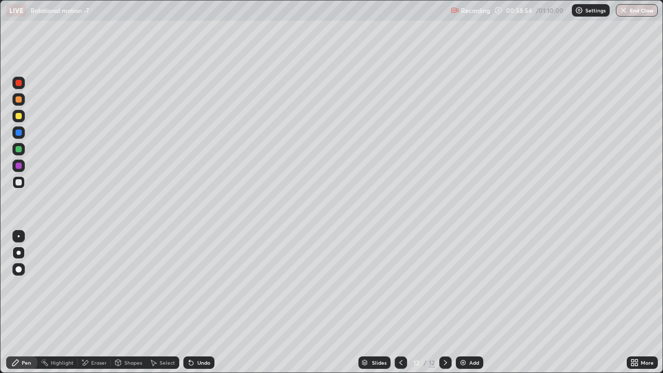
click at [199, 285] on div "Undo" at bounding box center [203, 362] width 13 height 5
click at [201, 285] on div "Undo" at bounding box center [203, 362] width 13 height 5
click at [202, 285] on div "Undo" at bounding box center [203, 362] width 13 height 5
click at [203, 285] on div "Undo" at bounding box center [203, 362] width 13 height 5
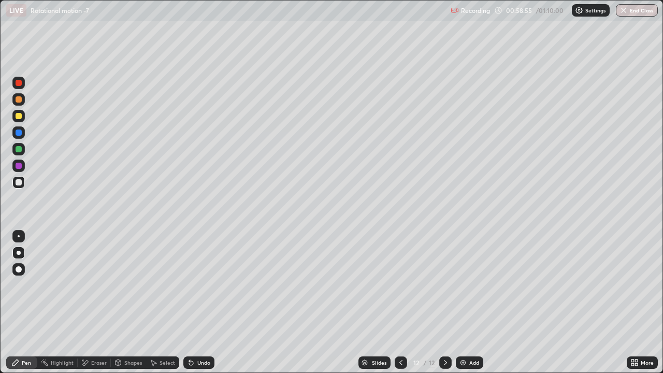
click at [203, 285] on div "Undo" at bounding box center [203, 362] width 13 height 5
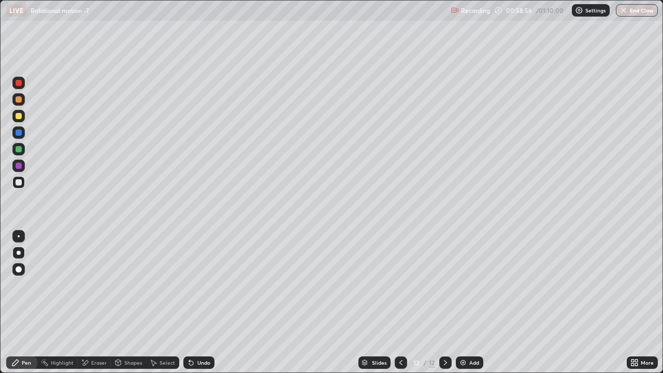
click at [203, 285] on div "Undo" at bounding box center [203, 362] width 13 height 5
click at [202, 285] on div "Undo" at bounding box center [203, 362] width 13 height 5
click at [201, 285] on div "Undo" at bounding box center [203, 362] width 13 height 5
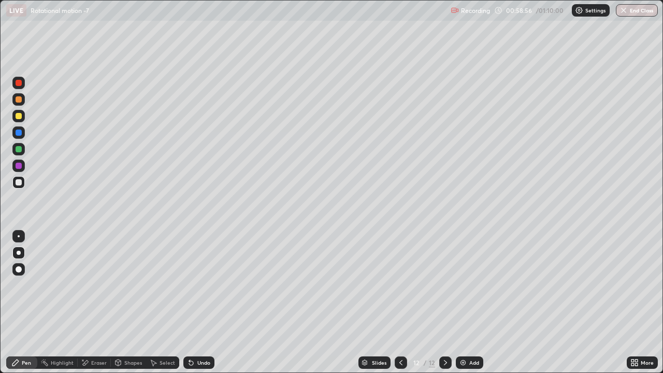
click at [201, 285] on div "Undo" at bounding box center [203, 362] width 13 height 5
click at [200, 285] on div "Undo" at bounding box center [203, 362] width 13 height 5
click at [395, 285] on div at bounding box center [401, 362] width 12 height 12
click at [401, 285] on icon at bounding box center [401, 362] width 8 height 8
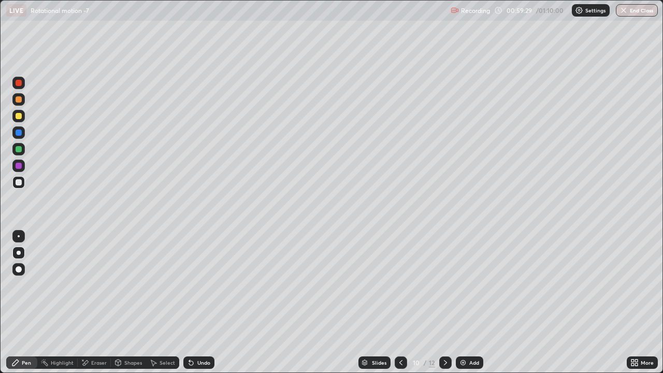
click at [445, 285] on icon at bounding box center [445, 362] width 8 height 8
click at [400, 285] on icon at bounding box center [400, 362] width 3 height 5
click at [400, 285] on icon at bounding box center [401, 362] width 8 height 8
click at [208, 285] on div "Undo" at bounding box center [203, 362] width 13 height 5
click at [202, 285] on div "Undo" at bounding box center [203, 362] width 13 height 5
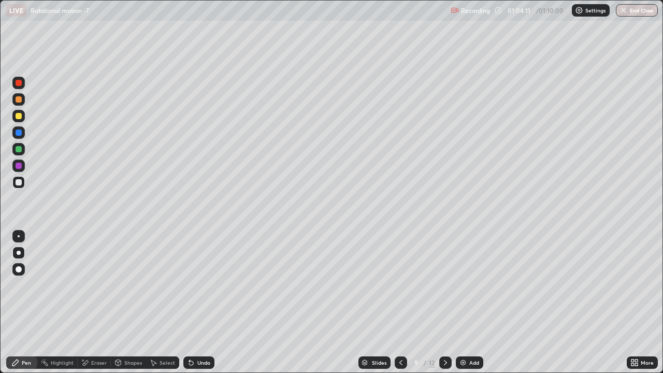
click at [449, 285] on div at bounding box center [445, 362] width 12 height 12
click at [444, 285] on icon at bounding box center [445, 362] width 8 height 8
click at [400, 285] on icon at bounding box center [401, 362] width 8 height 8
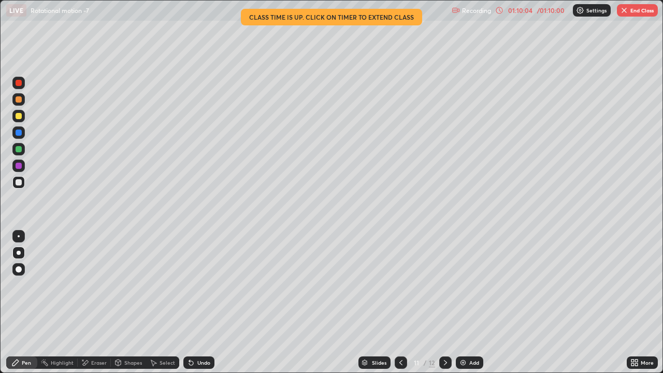
click at [203, 285] on div "Undo" at bounding box center [198, 362] width 31 height 12
click at [202, 285] on div "Undo" at bounding box center [203, 362] width 13 height 5
click at [207, 285] on div "Undo" at bounding box center [203, 362] width 13 height 5
click at [200, 285] on div "Undo" at bounding box center [203, 362] width 13 height 5
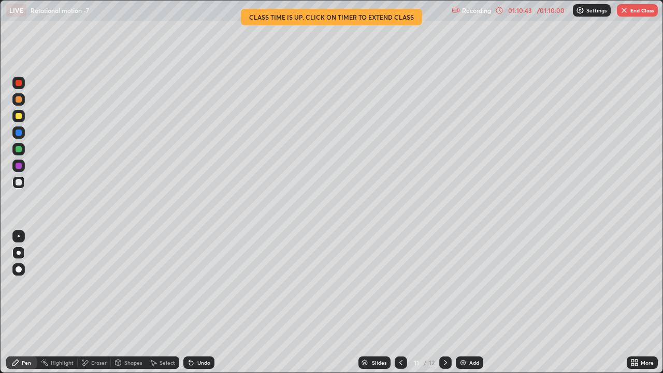
click at [444, 285] on icon at bounding box center [445, 362] width 8 height 8
click at [636, 12] on button "End Class" at bounding box center [637, 10] width 41 height 12
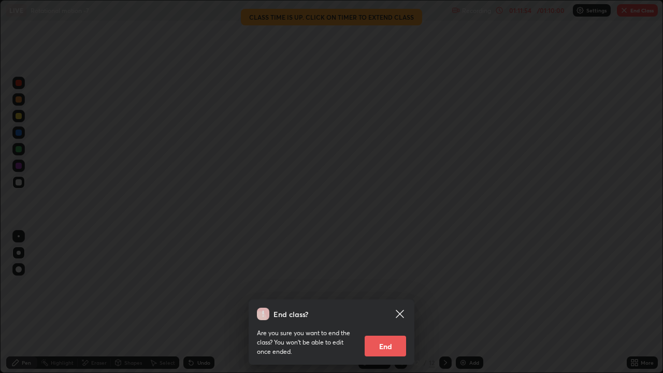
click at [397, 285] on button "End" at bounding box center [384, 345] width 41 height 21
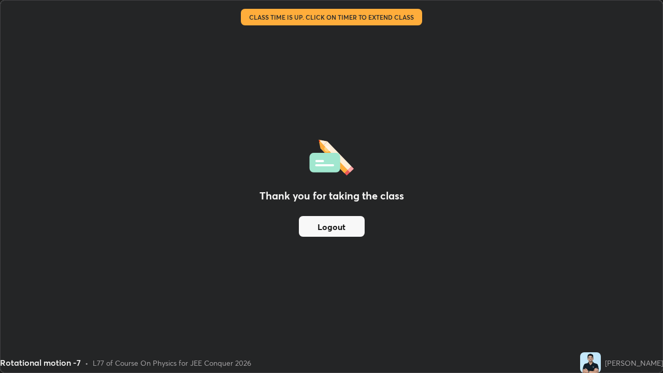
click at [357, 227] on button "Logout" at bounding box center [332, 226] width 66 height 21
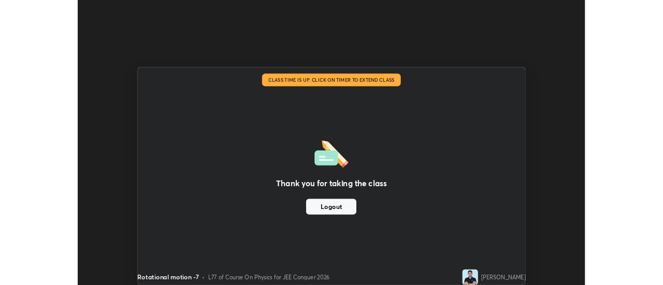
scroll to position [51489, 51111]
